Goal: Check status: Check status

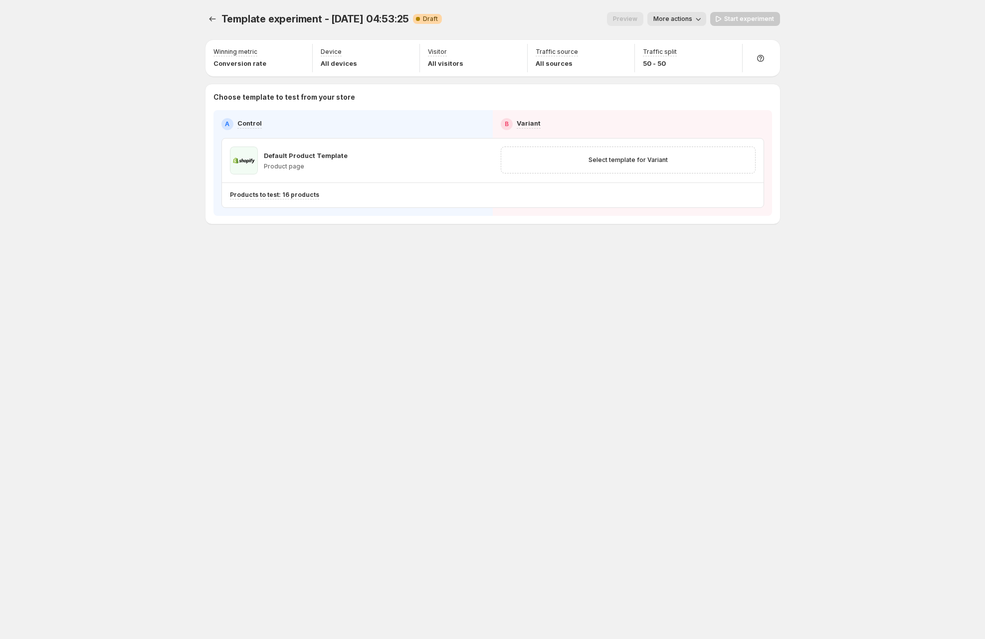
click at [677, 313] on div "Template experiment - [DATE] 04:53:25. This page is ready Template experiment -…" at bounding box center [492, 319] width 598 height 639
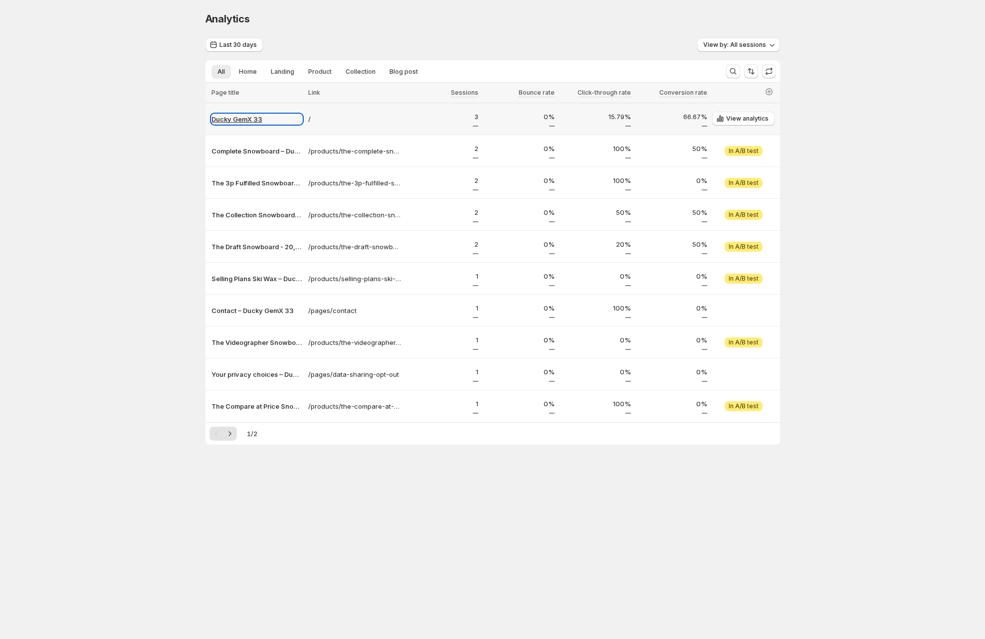
click at [253, 118] on p "Ducky GemX 33" at bounding box center [256, 119] width 91 height 10
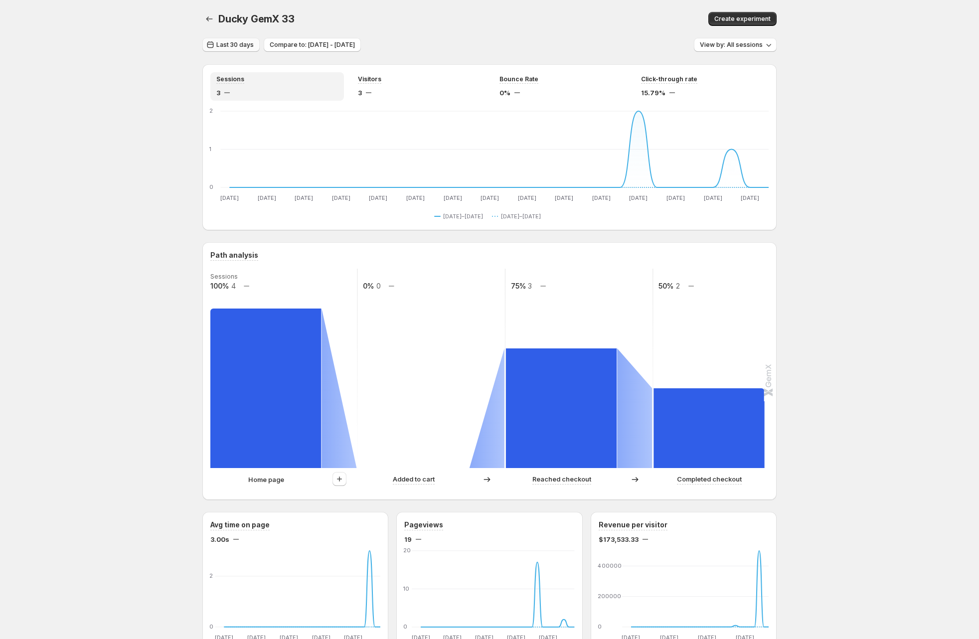
click at [237, 40] on button "Last 30 days" at bounding box center [230, 45] width 57 height 14
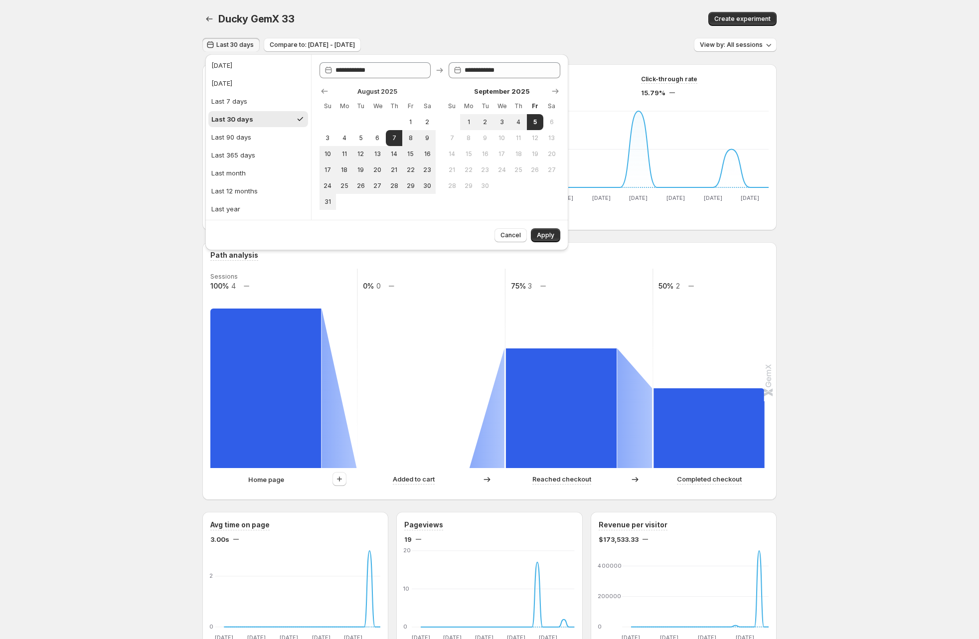
drag, startPoint x: 246, startPoint y: 88, endPoint x: 260, endPoint y: 91, distance: 14.4
click at [246, 88] on button "Yesterday" at bounding box center [258, 83] width 100 height 16
type input "**********"
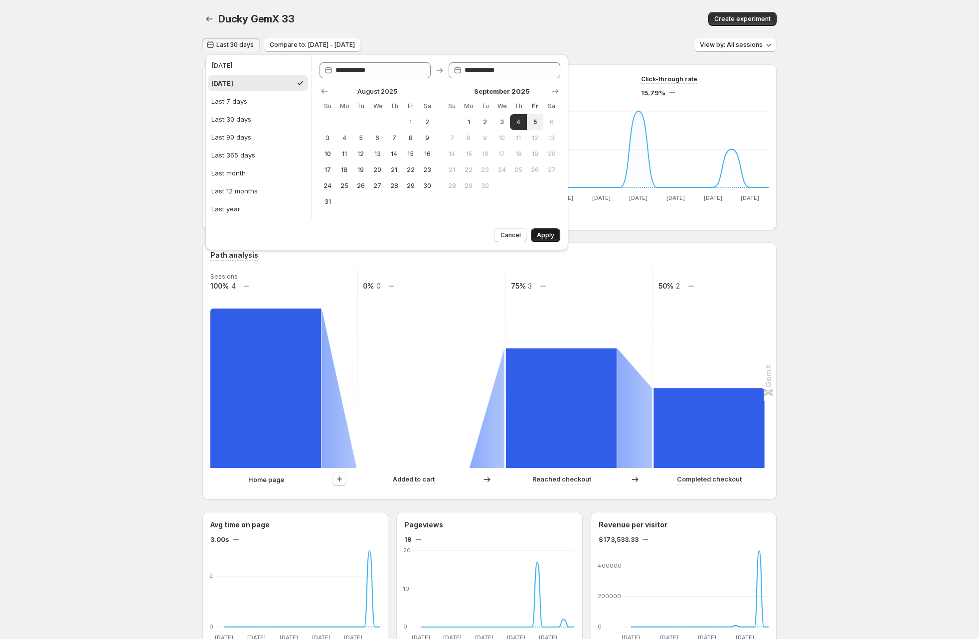
click at [539, 234] on span "Apply" at bounding box center [545, 235] width 17 height 8
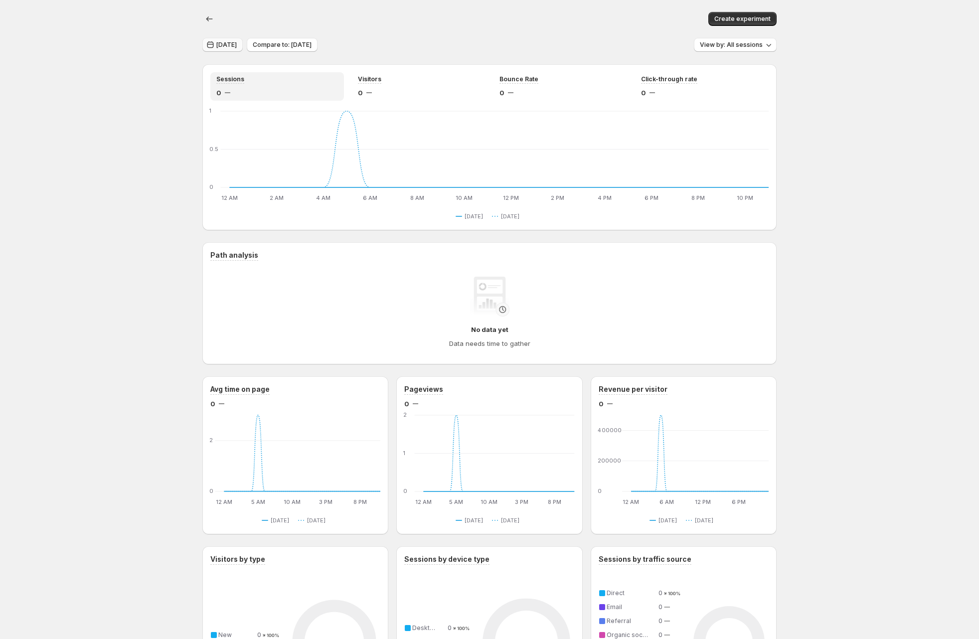
click at [227, 49] on button "Yesterday" at bounding box center [222, 45] width 40 height 14
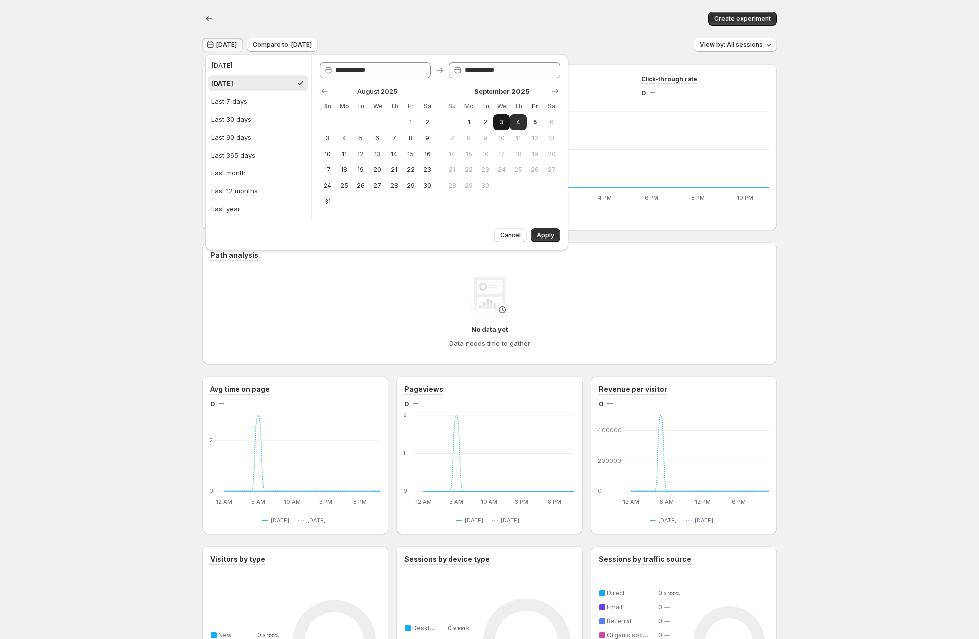
click at [498, 123] on span "3" at bounding box center [502, 122] width 8 height 8
type input "**********"
click at [498, 123] on span "3" at bounding box center [502, 122] width 8 height 8
drag, startPoint x: 552, startPoint y: 233, endPoint x: 556, endPoint y: 225, distance: 9.2
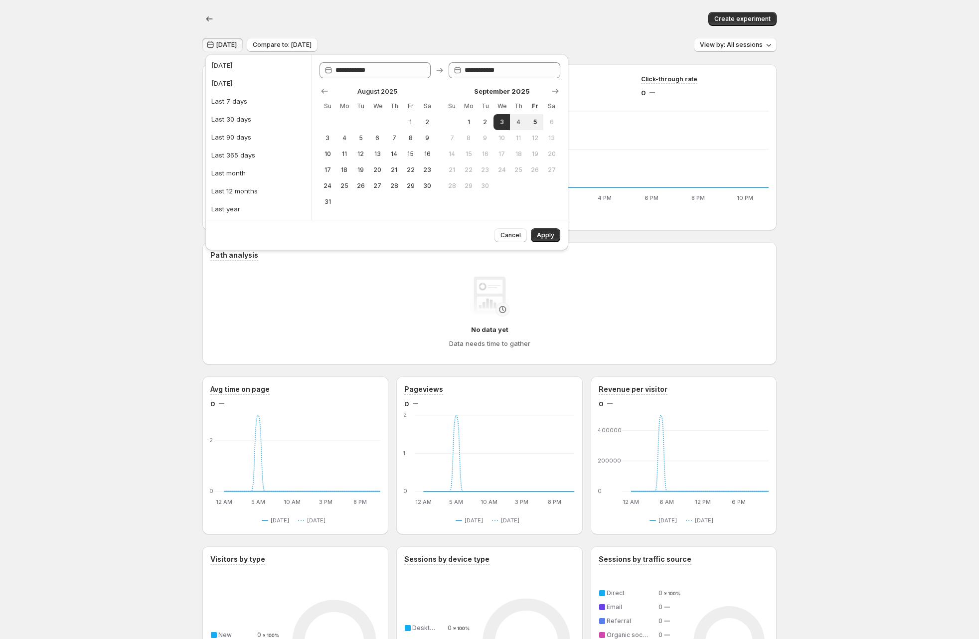
click at [551, 233] on span "Apply" at bounding box center [545, 235] width 17 height 8
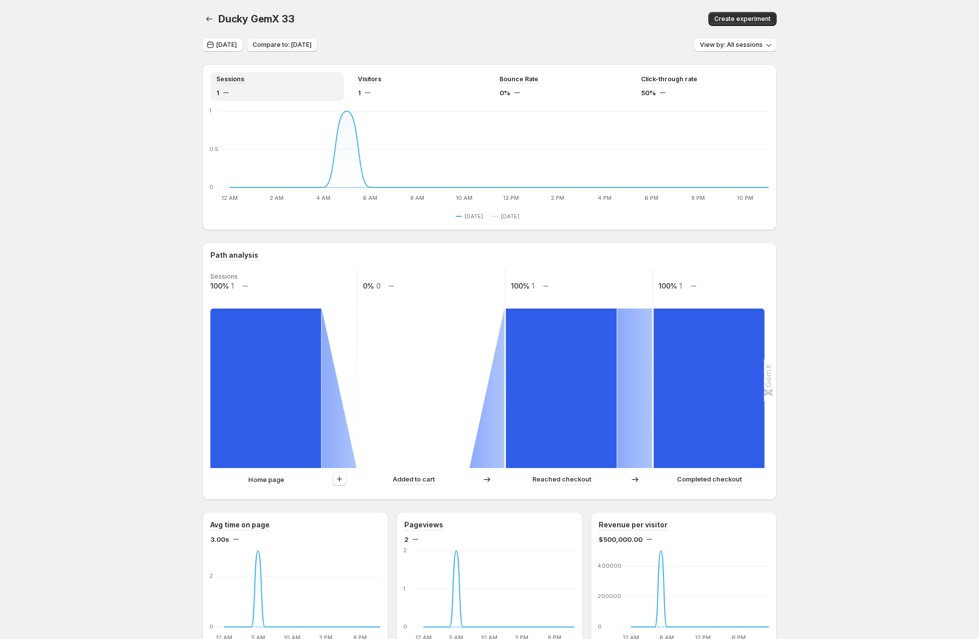
click at [312, 43] on span "Compare to: Sep 02, 2025" at bounding box center [282, 45] width 59 height 8
drag, startPoint x: 219, startPoint y: 46, endPoint x: 225, endPoint y: 45, distance: 6.0
click at [219, 46] on span "Sep 03, 2025" at bounding box center [226, 45] width 20 height 8
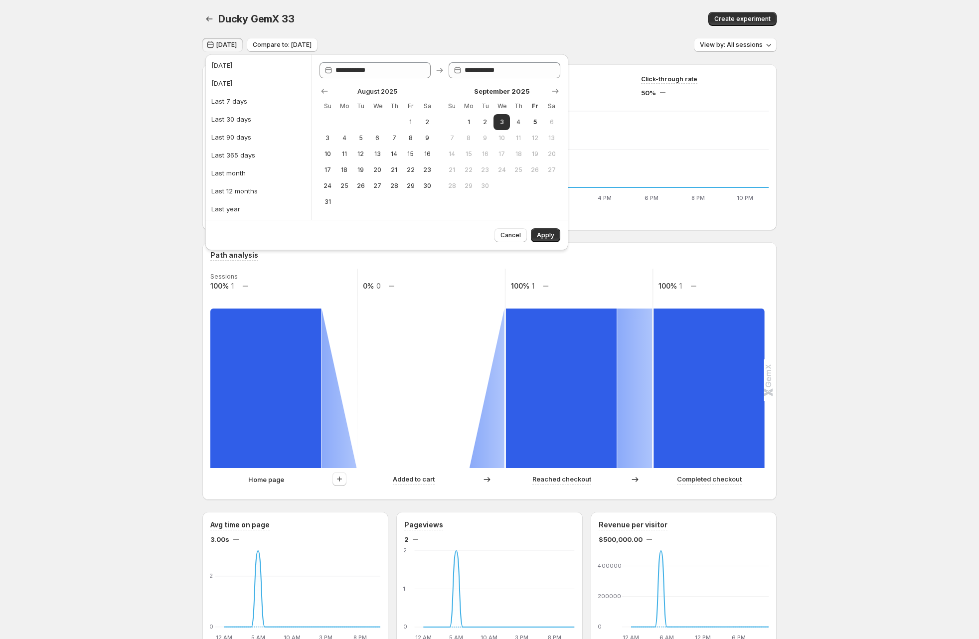
click at [359, 42] on div "Sep 03, 2025 Compare to: Sep 02, 2025 View by: All sessions" at bounding box center [489, 45] width 574 height 14
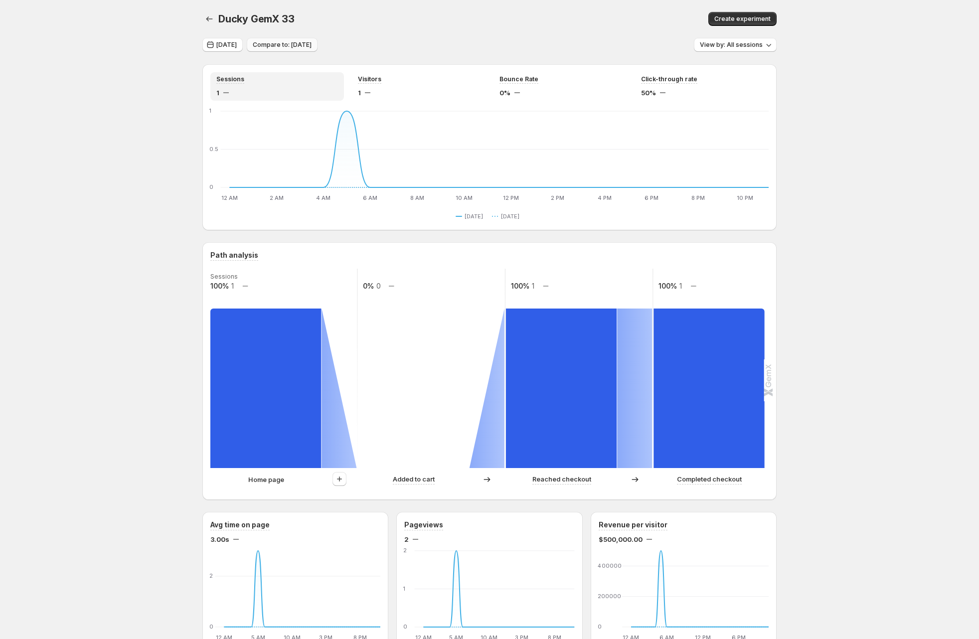
click at [307, 44] on span "Compare to: Sep 02, 2025" at bounding box center [282, 45] width 59 height 8
click at [124, 116] on div "Ducky GemX 33. This page is ready Ducky GemX 33 Create experiment Sep 03, 2025 …" at bounding box center [489, 630] width 979 height 1261
